Goal: Task Accomplishment & Management: Manage account settings

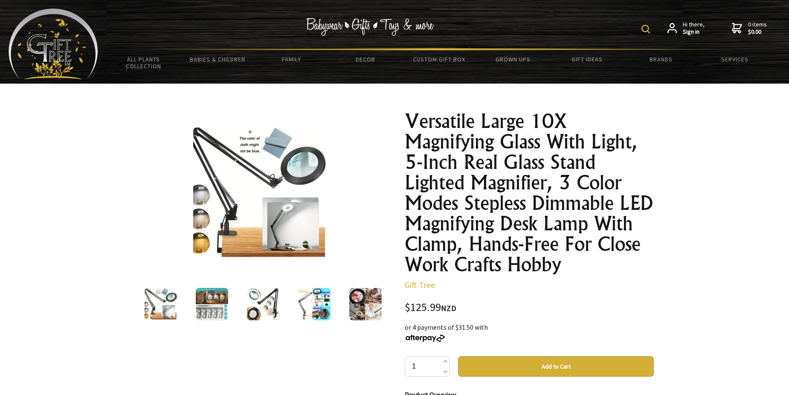
click at [690, 32] on strong "Sign in" at bounding box center [694, 32] width 22 height 8
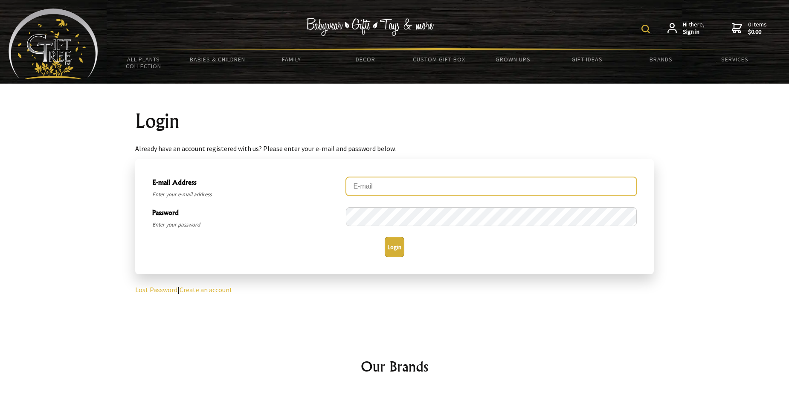
type input "[PERSON_NAME][EMAIL_ADDRESS][DOMAIN_NAME]"
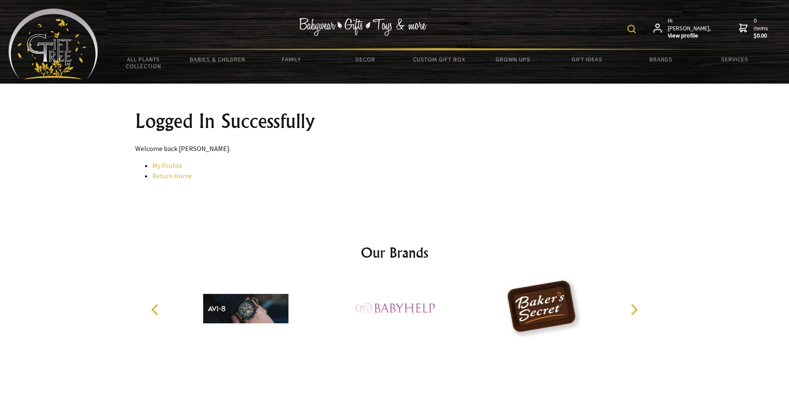
click at [687, 32] on strong "View profile" at bounding box center [690, 36] width 44 height 8
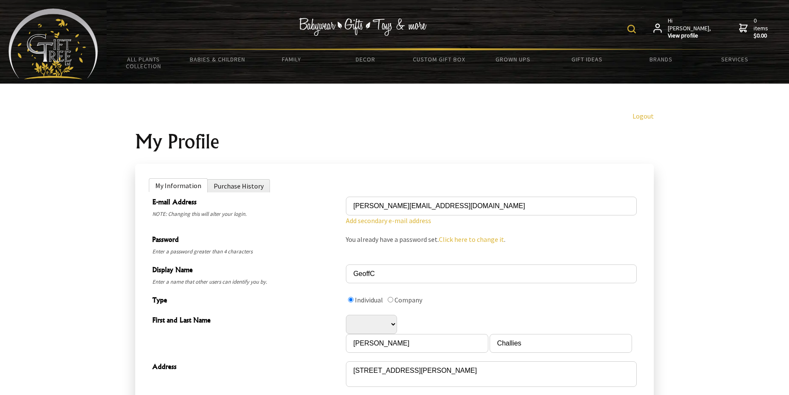
click at [236, 186] on li "Purchase History" at bounding box center [238, 185] width 63 height 13
